Goal: Task Accomplishment & Management: Manage account settings

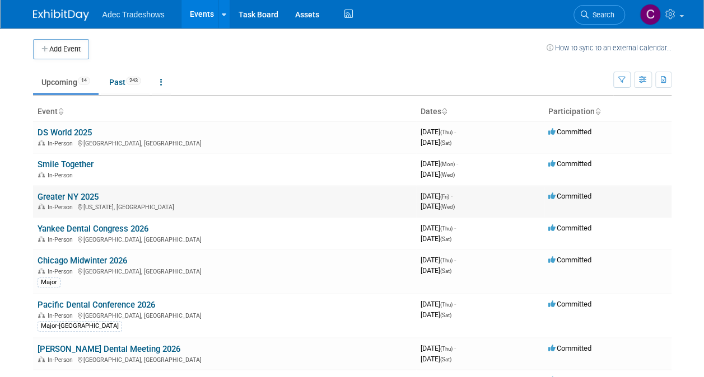
click at [78, 195] on link "Greater NY 2025" at bounding box center [68, 197] width 61 height 10
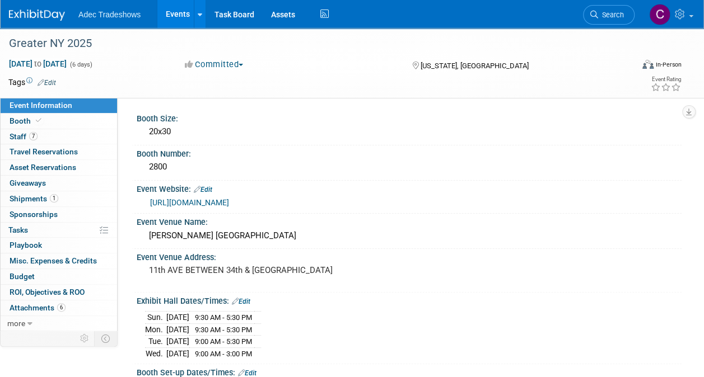
click at [198, 210] on div "Event Website: Edit https://www.gnydm.com/" at bounding box center [407, 198] width 550 height 34
click at [199, 207] on link "https://www.gnydm.com/" at bounding box center [189, 202] width 79 height 9
click at [26, 312] on link "6 Attachments 6" at bounding box center [59, 308] width 116 height 15
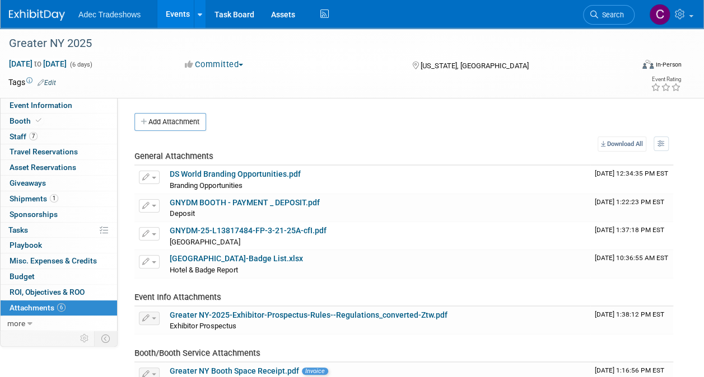
click at [143, 12] on li "Adec Tradeshows" at bounding box center [117, 10] width 78 height 16
click at [187, 15] on link "Events" at bounding box center [177, 14] width 41 height 28
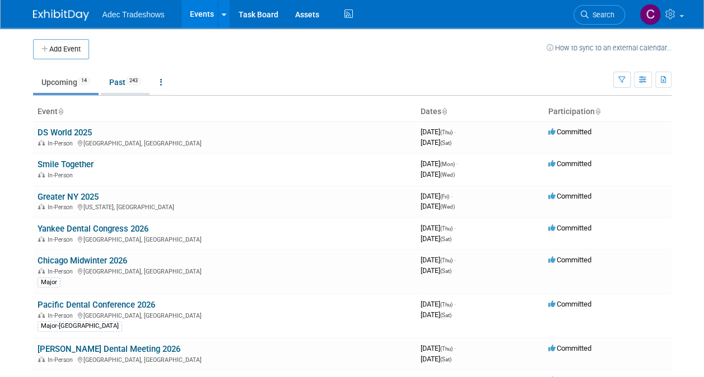
click at [117, 83] on link "Past 243" at bounding box center [125, 82] width 49 height 21
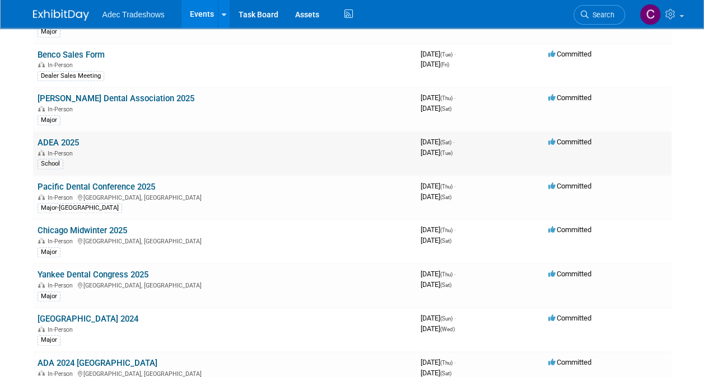
scroll to position [392, 0]
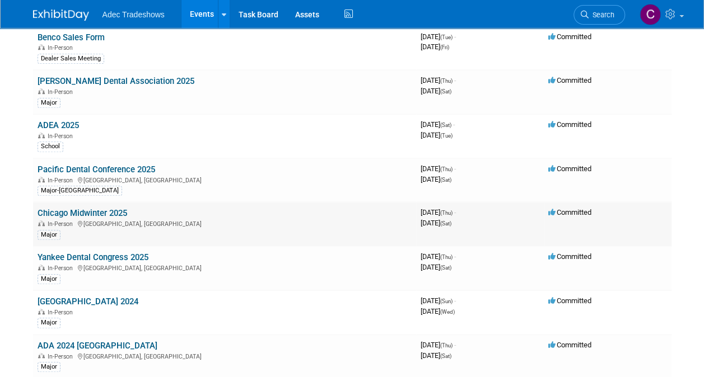
click at [106, 212] on link "Chicago Midwinter 2025" at bounding box center [83, 213] width 90 height 10
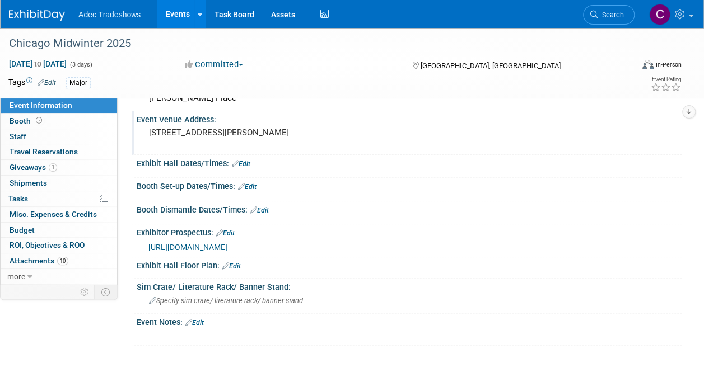
scroll to position [224, 0]
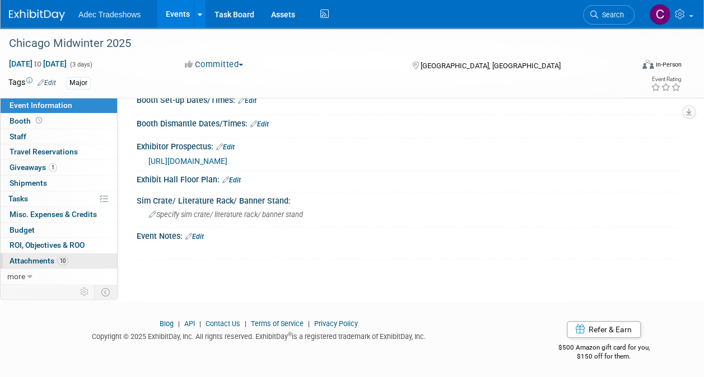
click at [39, 259] on span "Attachments 10" at bounding box center [39, 260] width 59 height 9
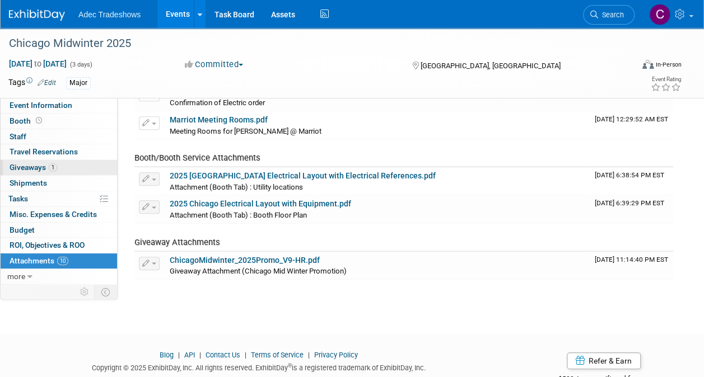
click at [22, 169] on span "Giveaways 1" at bounding box center [34, 167] width 48 height 9
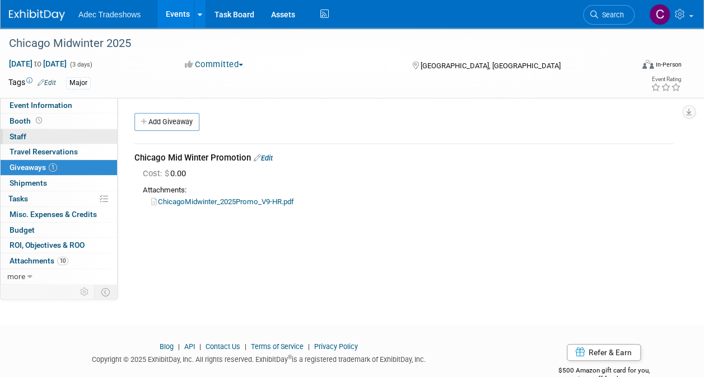
click at [19, 134] on span "Staff 0" at bounding box center [18, 136] width 17 height 9
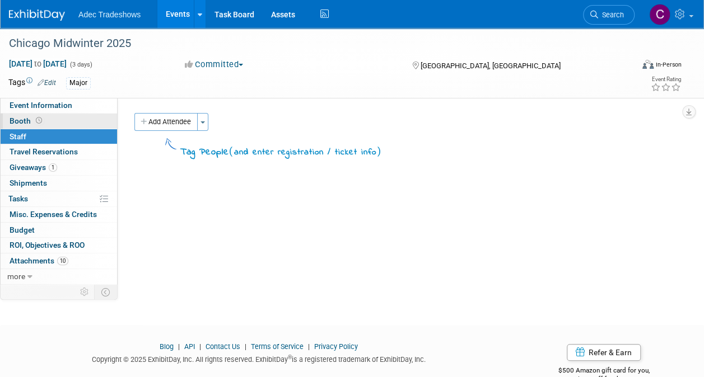
click at [23, 123] on span "Booth" at bounding box center [27, 120] width 35 height 9
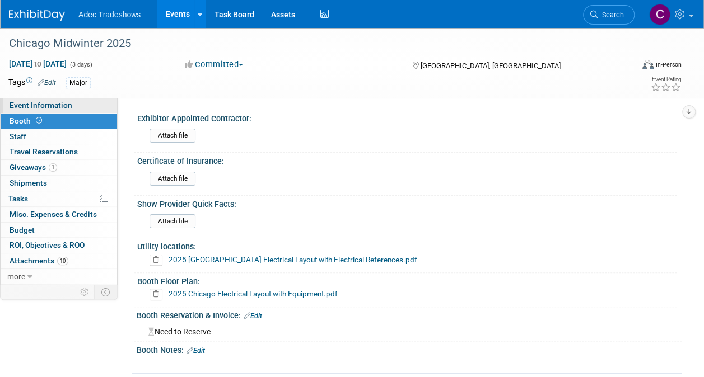
click at [29, 105] on span "Event Information" at bounding box center [41, 105] width 63 height 9
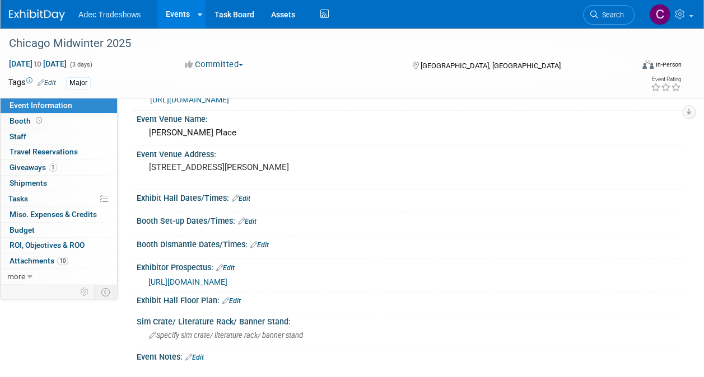
scroll to position [168, 0]
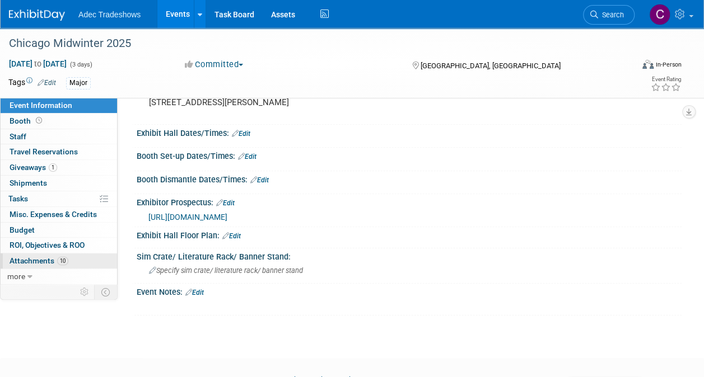
click at [30, 254] on link "10 Attachments 10" at bounding box center [59, 261] width 116 height 15
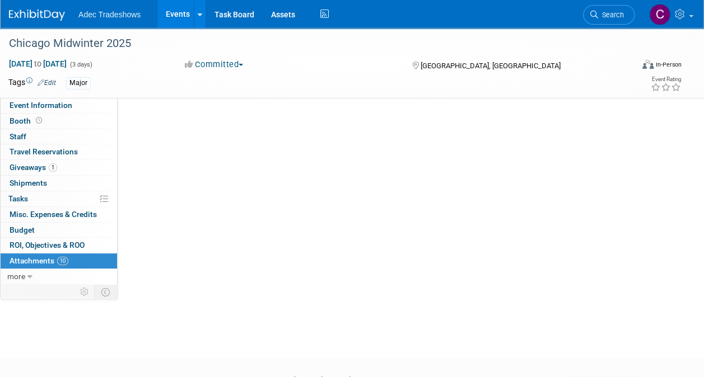
scroll to position [0, 0]
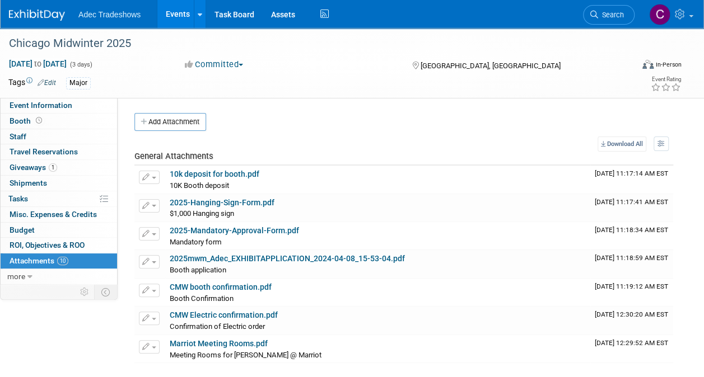
click at [173, 11] on link "Events" at bounding box center [177, 14] width 41 height 28
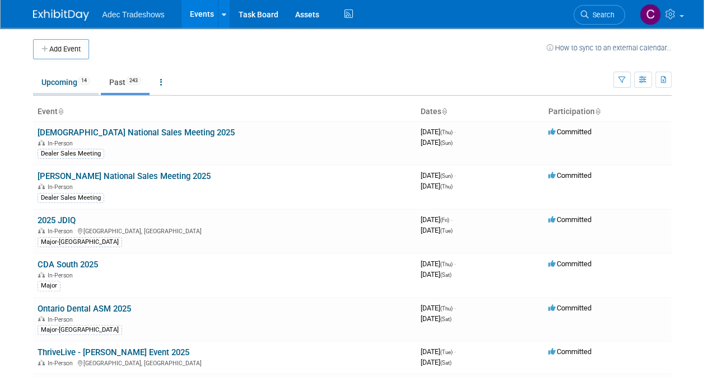
click at [76, 82] on link "Upcoming 14" at bounding box center [65, 82] width 65 height 21
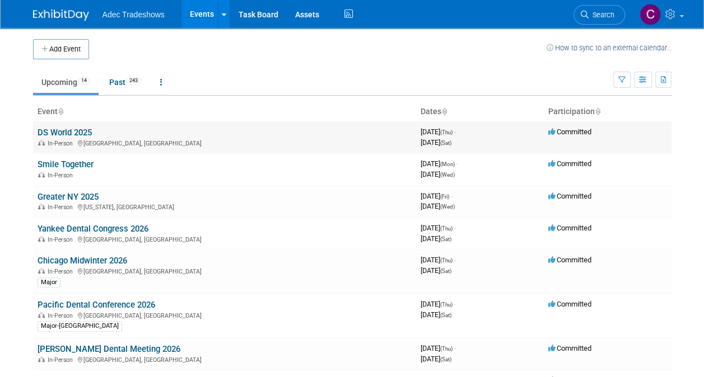
click at [67, 134] on link "DS World 2025" at bounding box center [65, 133] width 54 height 10
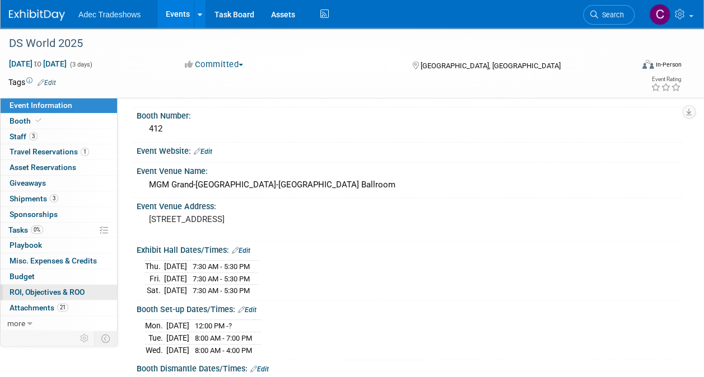
scroll to position [56, 0]
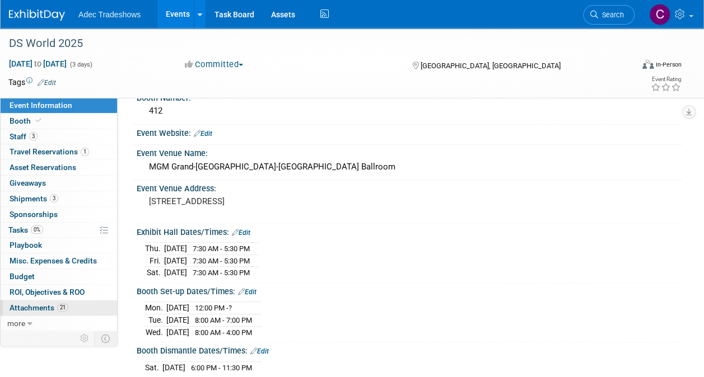
click at [58, 304] on span "21" at bounding box center [62, 307] width 11 height 8
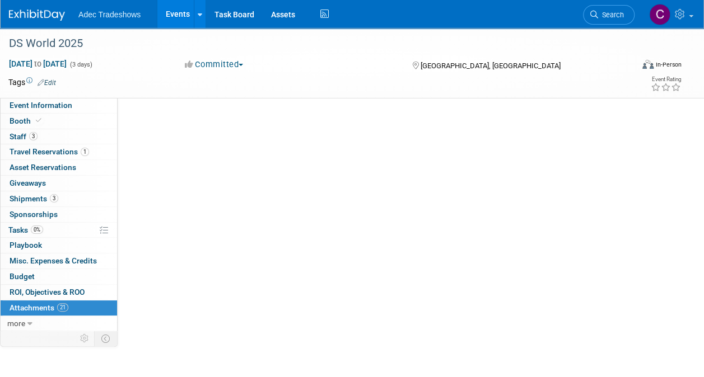
scroll to position [0, 0]
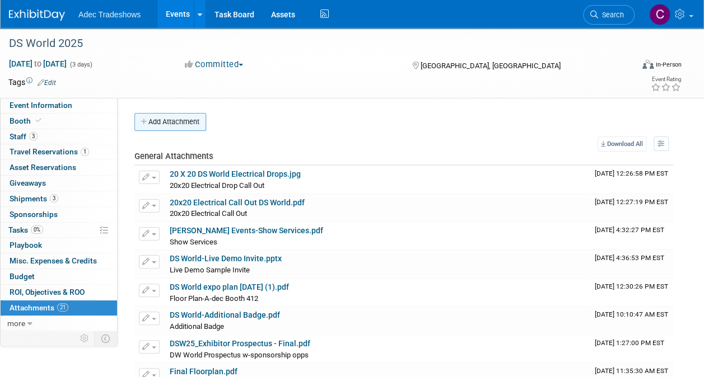
click at [167, 121] on button "Add Attachment" at bounding box center [170, 122] width 72 height 18
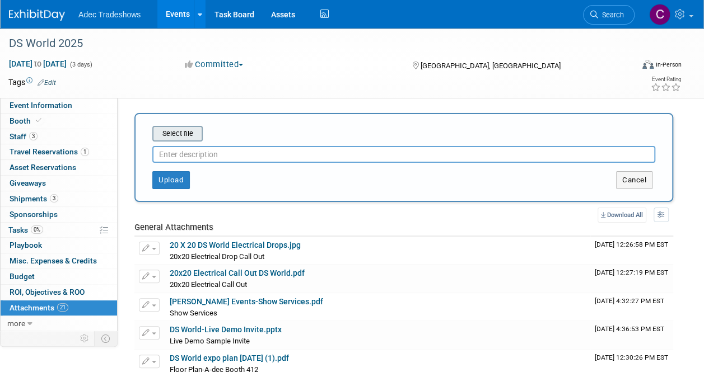
click at [169, 131] on input "file" at bounding box center [134, 133] width 133 height 13
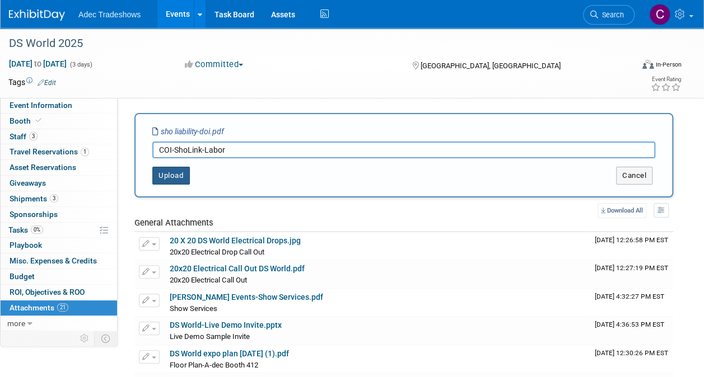
type input "COI-ShoLink-Labor"
click at [182, 174] on button "Upload" at bounding box center [171, 176] width 38 height 18
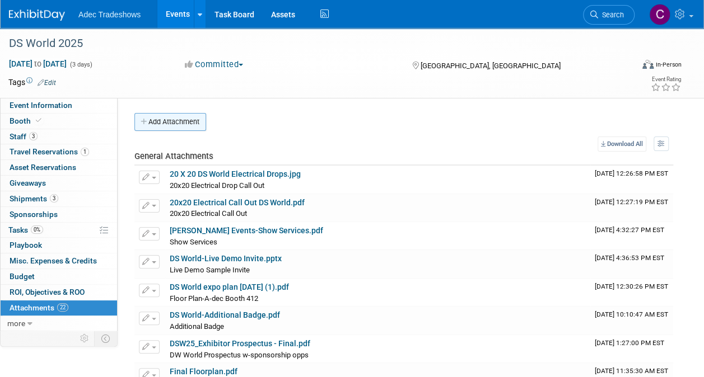
click at [178, 129] on button "Add Attachment" at bounding box center [170, 122] width 72 height 18
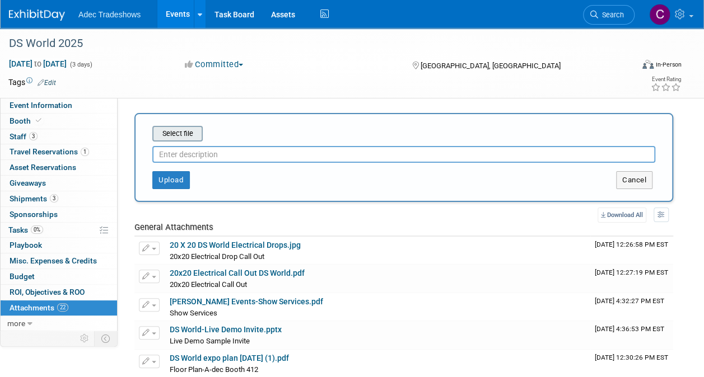
click at [177, 133] on input "file" at bounding box center [134, 133] width 133 height 13
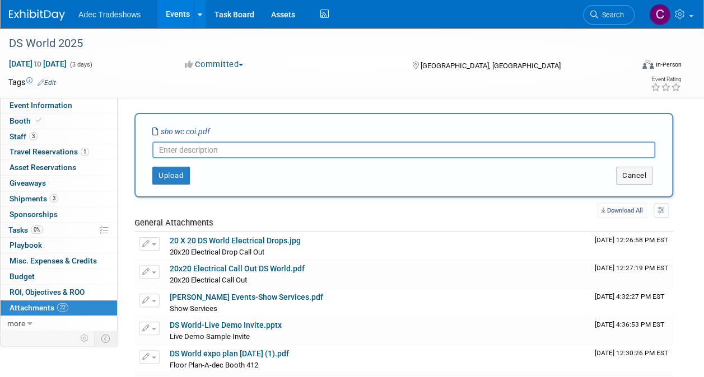
click at [195, 160] on div "Upload Cancel" at bounding box center [403, 171] width 519 height 26
click at [195, 154] on input "text" at bounding box center [403, 150] width 503 height 17
click at [186, 179] on button "Upload" at bounding box center [171, 176] width 38 height 18
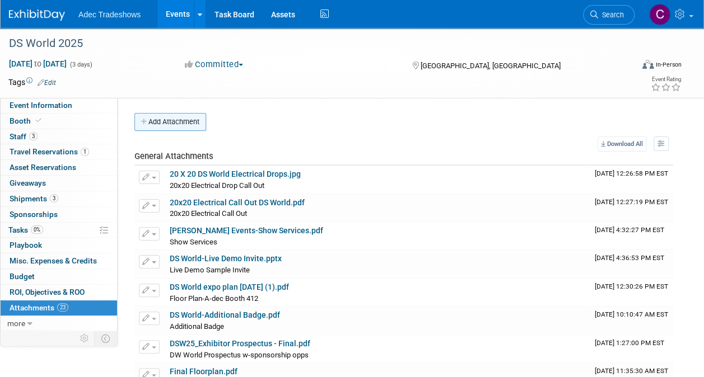
click at [180, 128] on button "Add Attachment" at bounding box center [170, 122] width 72 height 18
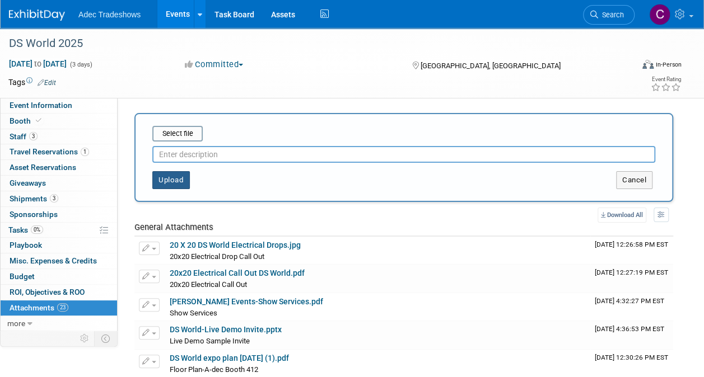
click at [175, 183] on button "Upload" at bounding box center [171, 180] width 38 height 18
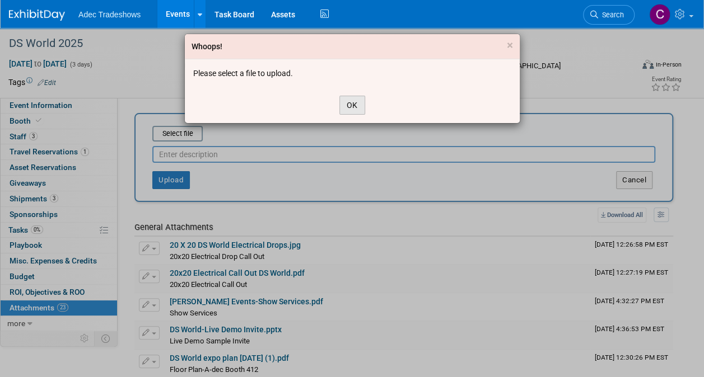
click at [344, 112] on button "OK" at bounding box center [352, 105] width 26 height 19
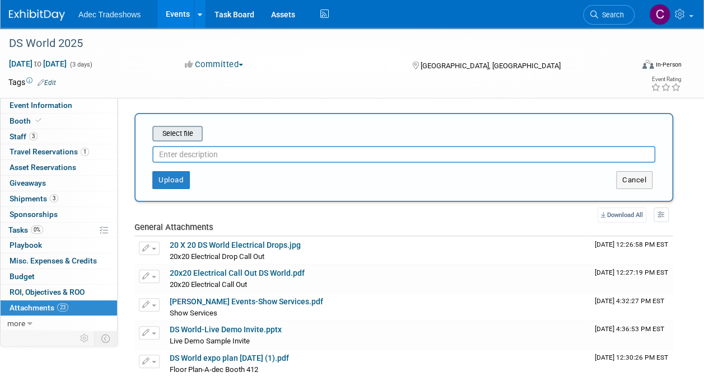
click at [177, 134] on input "file" at bounding box center [134, 133] width 133 height 13
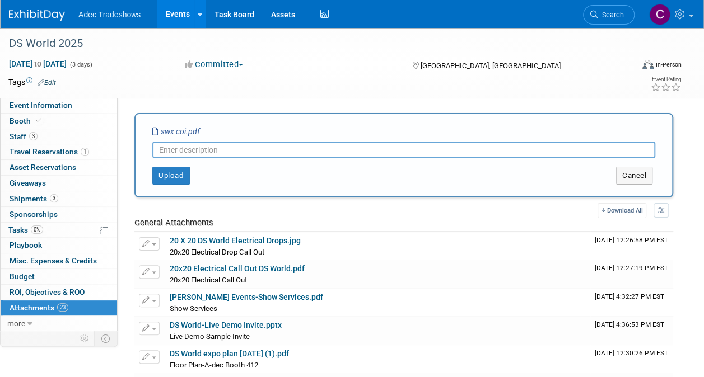
click at [226, 154] on input "text" at bounding box center [403, 150] width 503 height 17
type input "SWX-COI"
click at [176, 178] on button "Upload" at bounding box center [171, 176] width 38 height 18
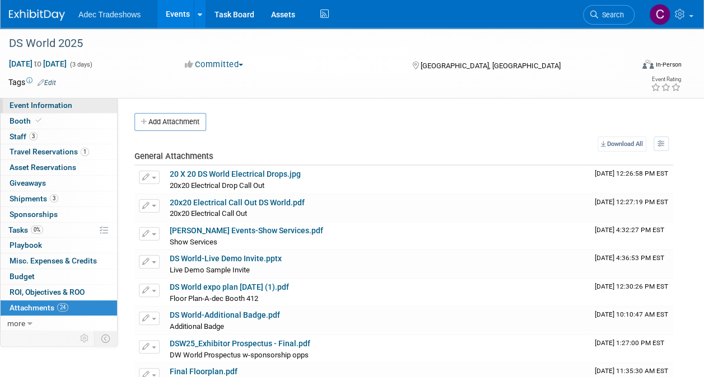
click at [30, 107] on span "Event Information" at bounding box center [41, 105] width 63 height 9
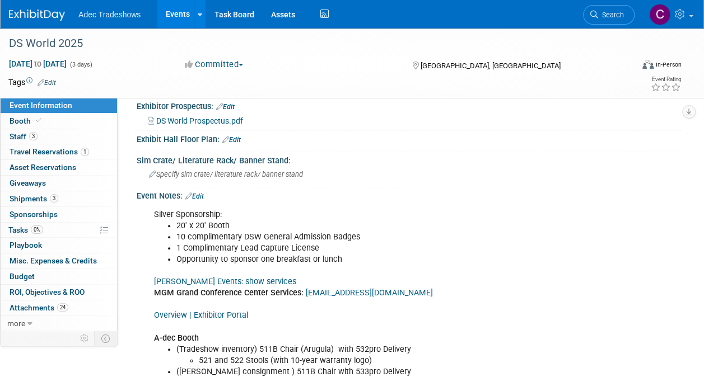
scroll to position [392, 0]
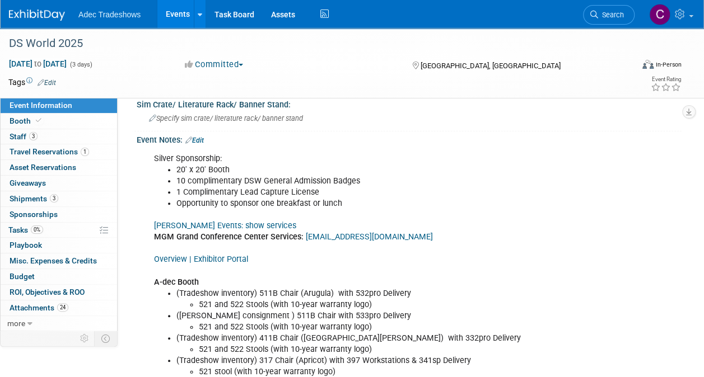
click at [238, 221] on link "[PERSON_NAME] Events: show services" at bounding box center [225, 226] width 142 height 10
drag, startPoint x: 303, startPoint y: 172, endPoint x: 194, endPoint y: 47, distance: 166.2
click at [302, 176] on li "10 complimentary DSW General Admission Badges" at bounding box center [371, 181] width 390 height 11
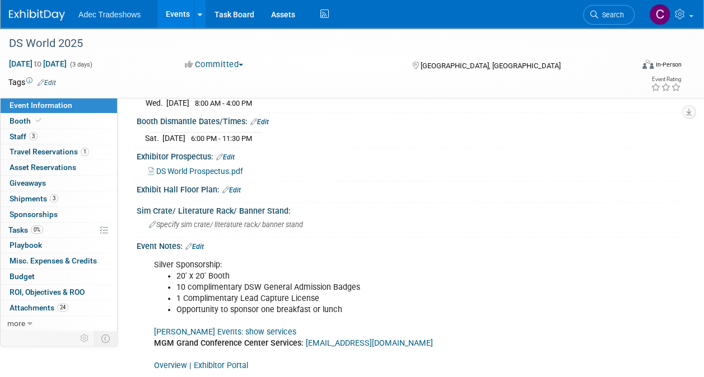
scroll to position [168, 0]
